Goal: Find specific page/section: Find specific page/section

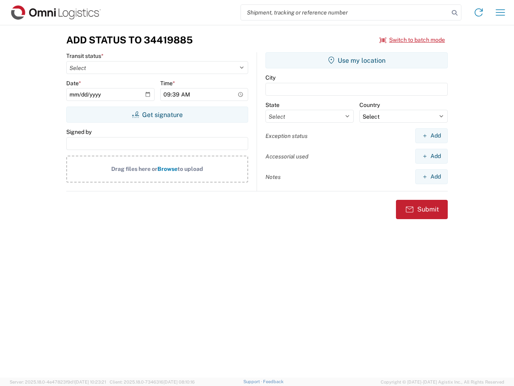
click at [345, 12] on input "search" at bounding box center [345, 12] width 208 height 15
click at [455, 13] on icon at bounding box center [454, 12] width 11 height 11
click at [479, 12] on icon at bounding box center [478, 12] width 13 height 13
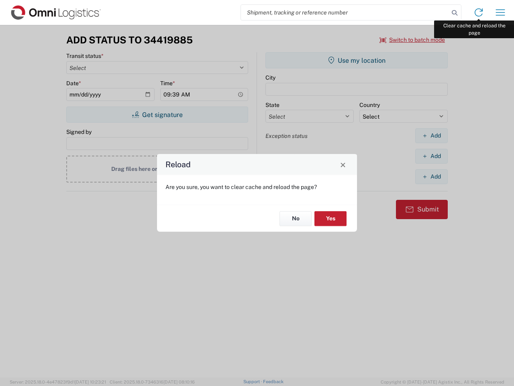
click at [500, 12] on div "Reload Are you sure, you want to clear cache and reload the page? No Yes" at bounding box center [257, 193] width 514 height 386
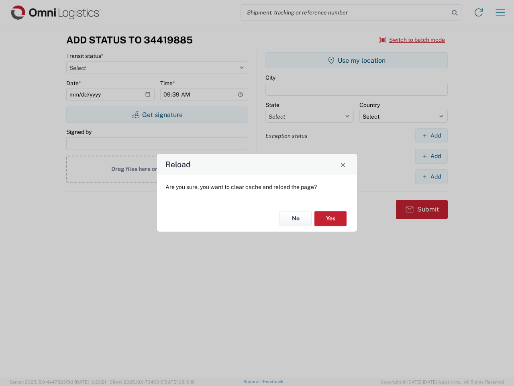
click at [413, 40] on div "Reload Are you sure, you want to clear cache and reload the page? No Yes" at bounding box center [257, 193] width 514 height 386
click at [157, 114] on div "Reload Are you sure, you want to clear cache and reload the page? No Yes" at bounding box center [257, 193] width 514 height 386
click at [357, 60] on div "Reload Are you sure, you want to clear cache and reload the page? No Yes" at bounding box center [257, 193] width 514 height 386
click at [431, 135] on div "Reload Are you sure, you want to clear cache and reload the page? No Yes" at bounding box center [257, 193] width 514 height 386
click at [431, 156] on div "Reload Are you sure, you want to clear cache and reload the page? No Yes" at bounding box center [257, 193] width 514 height 386
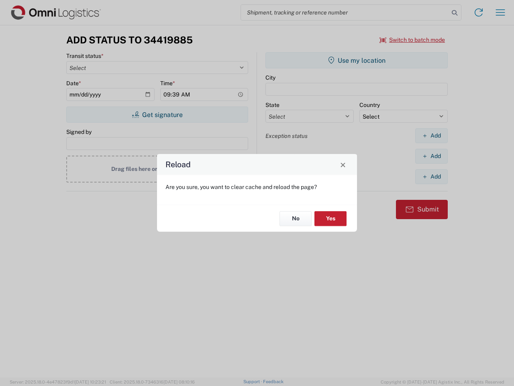
click at [431, 176] on div "Reload Are you sure, you want to clear cache and reload the page? No Yes" at bounding box center [257, 193] width 514 height 386
